Goal: Information Seeking & Learning: Learn about a topic

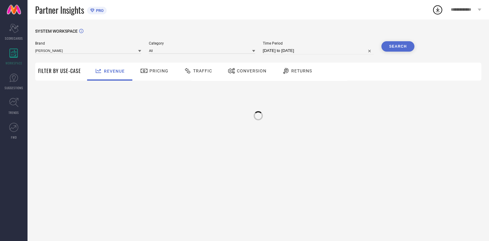
click at [316, 168] on div "SYSTEM WORKSPACE Brand LAKSHITA Category All Time Period 14-08-2025 to 13-09-20…" at bounding box center [259, 131] width 462 height 222
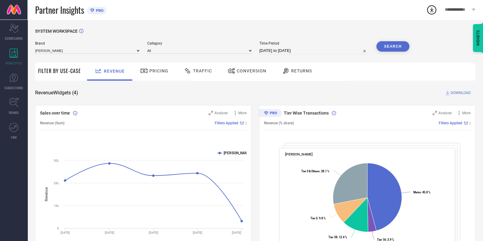
click at [205, 72] on span "Traffic" at bounding box center [202, 70] width 19 height 5
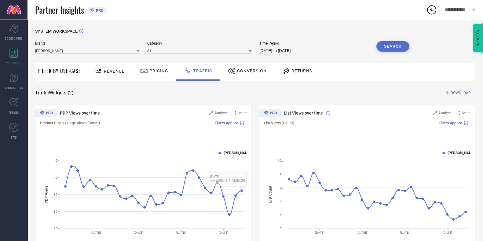
click at [260, 173] on div "List Views over time Analyse More List Views (Count) Filters Applied | Created …" at bounding box center [367, 181] width 216 height 153
